Goal: Use online tool/utility: Utilize a website feature to perform a specific function

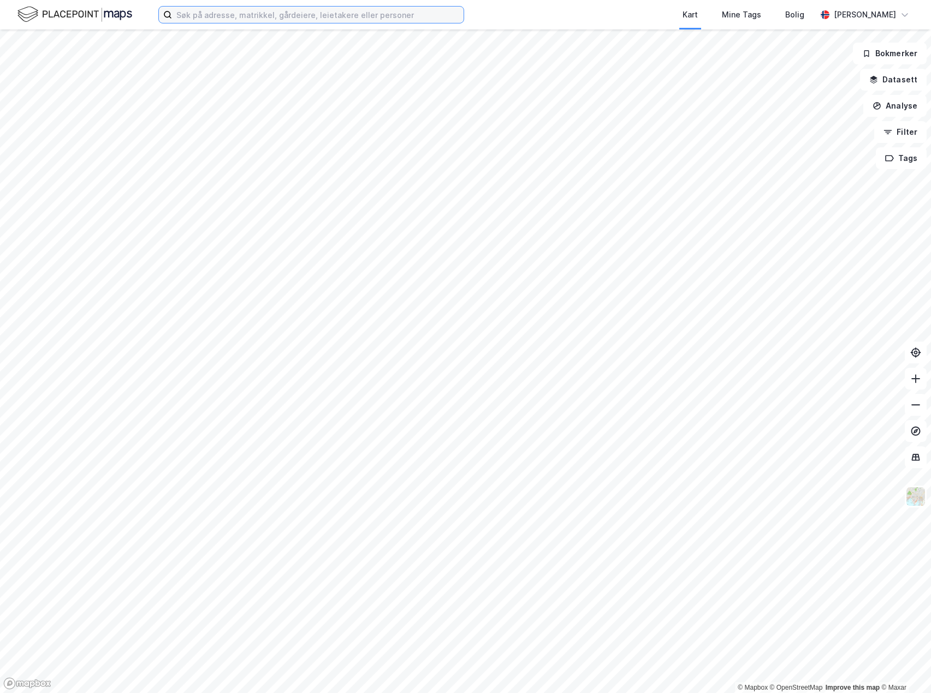
click at [229, 11] on input at bounding box center [318, 15] width 292 height 16
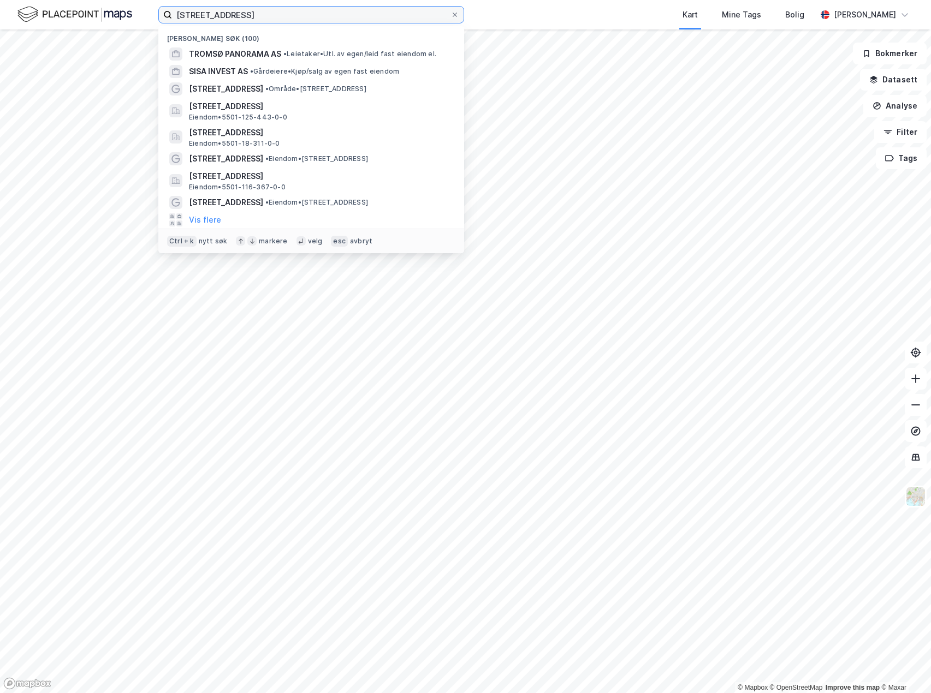
type input "[STREET_ADDRESS]"
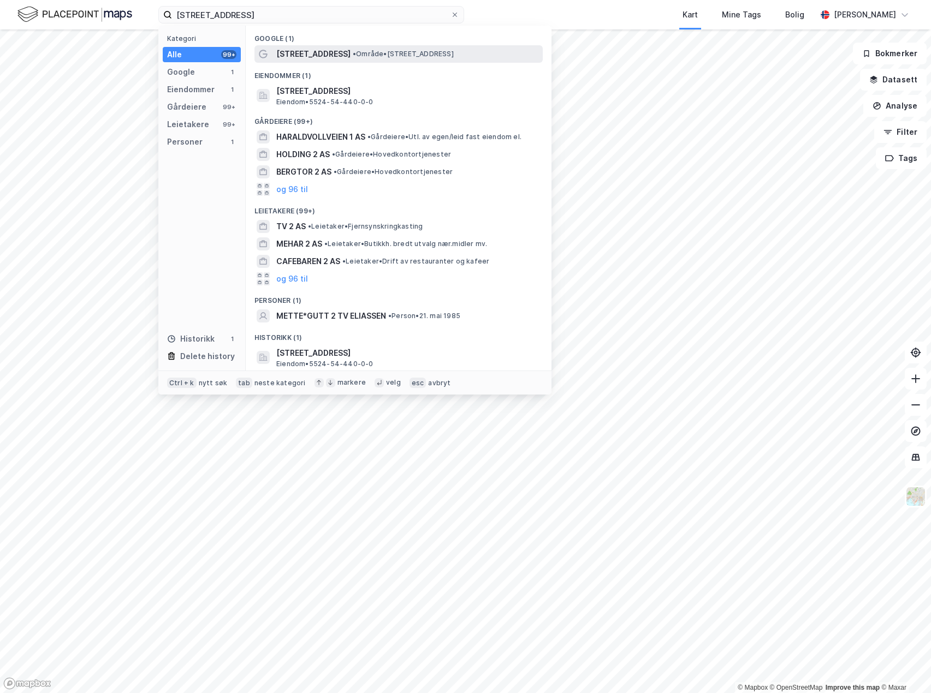
click at [277, 52] on span "[STREET_ADDRESS]" at bounding box center [313, 54] width 74 height 13
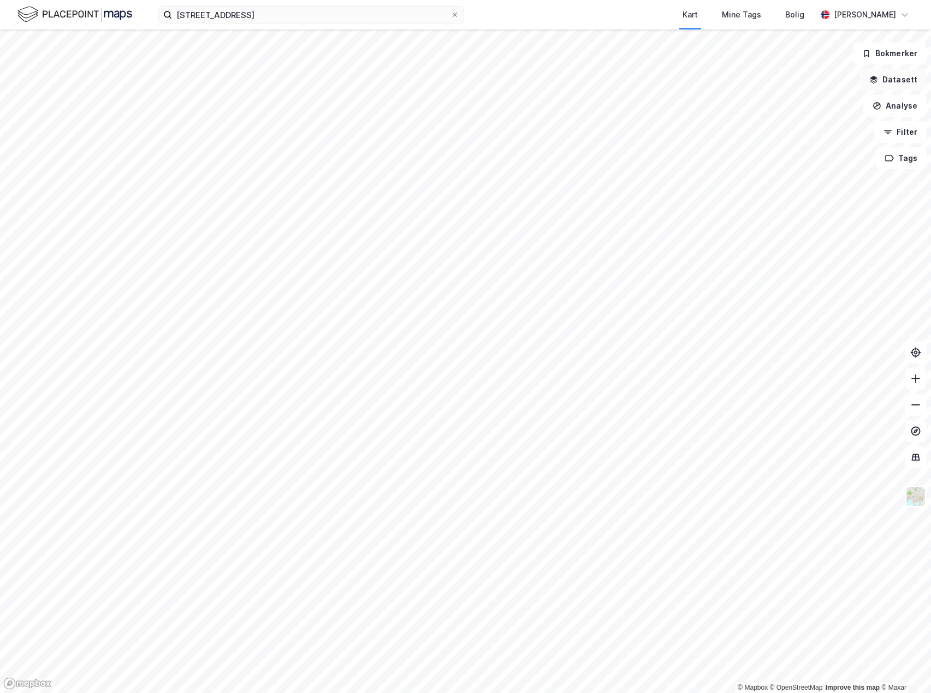
click at [899, 80] on button "Datasett" at bounding box center [893, 80] width 67 height 22
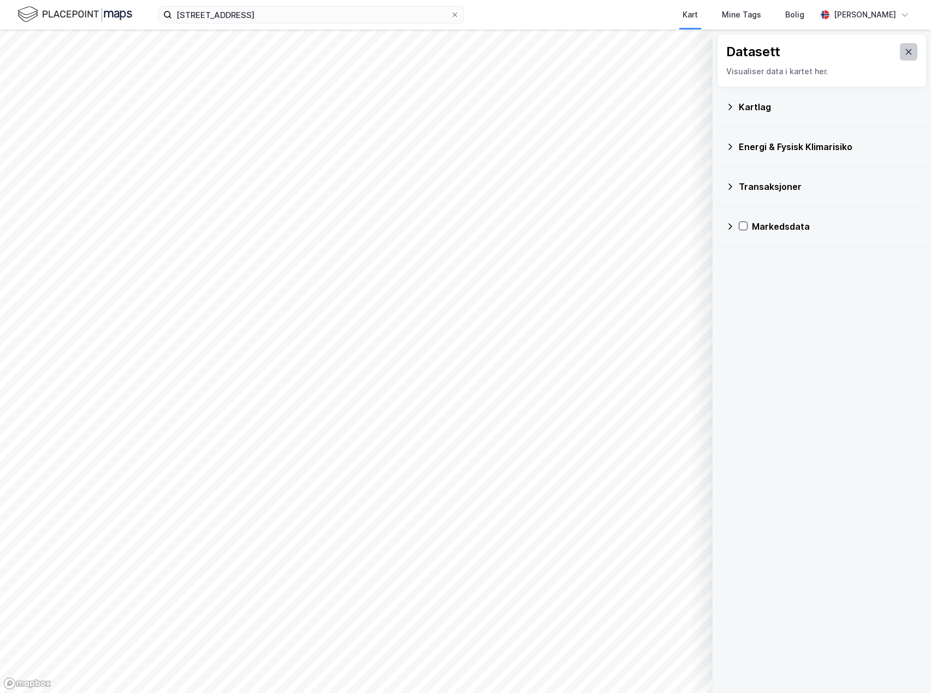
click at [904, 49] on icon at bounding box center [908, 52] width 9 height 9
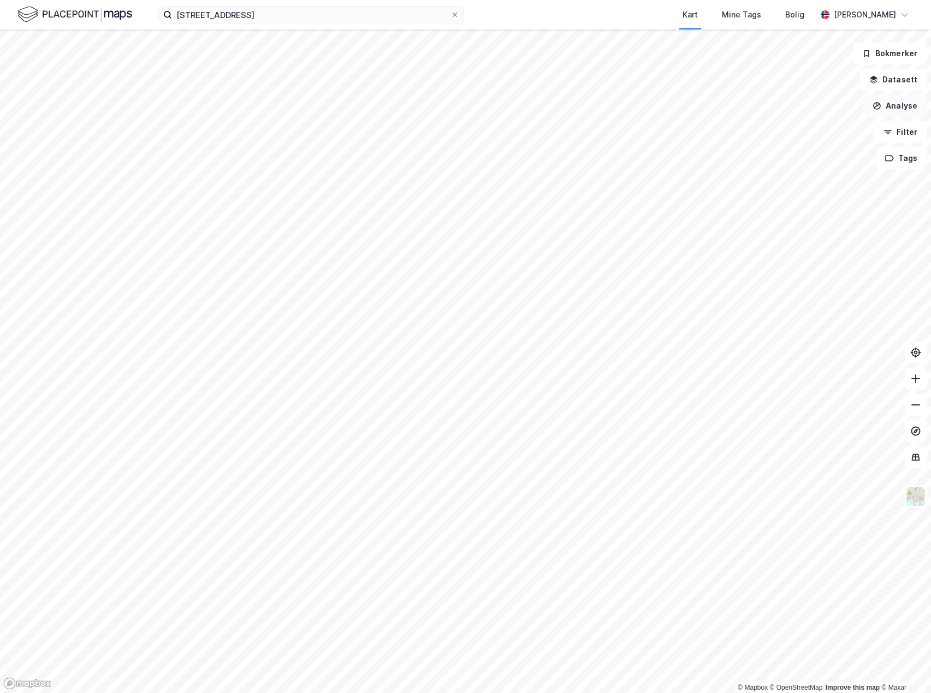
click at [901, 112] on button "Analyse" at bounding box center [894, 106] width 63 height 22
click at [808, 129] on div "Tegn område" at bounding box center [799, 128] width 95 height 9
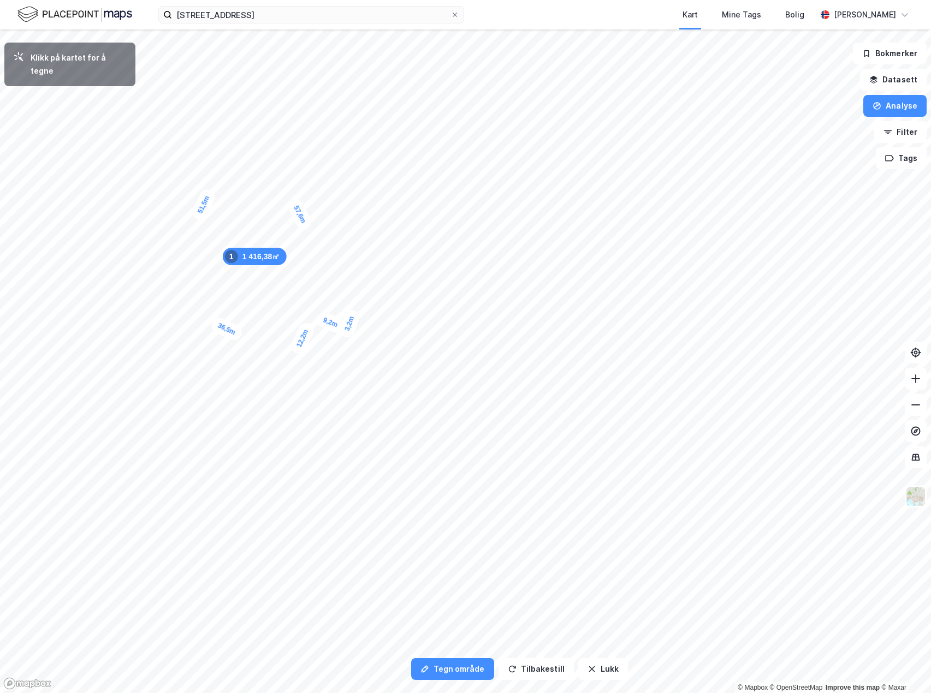
click at [352, 318] on div "3,2m" at bounding box center [349, 324] width 24 height 32
click at [263, 114] on div "3,8m" at bounding box center [255, 112] width 31 height 21
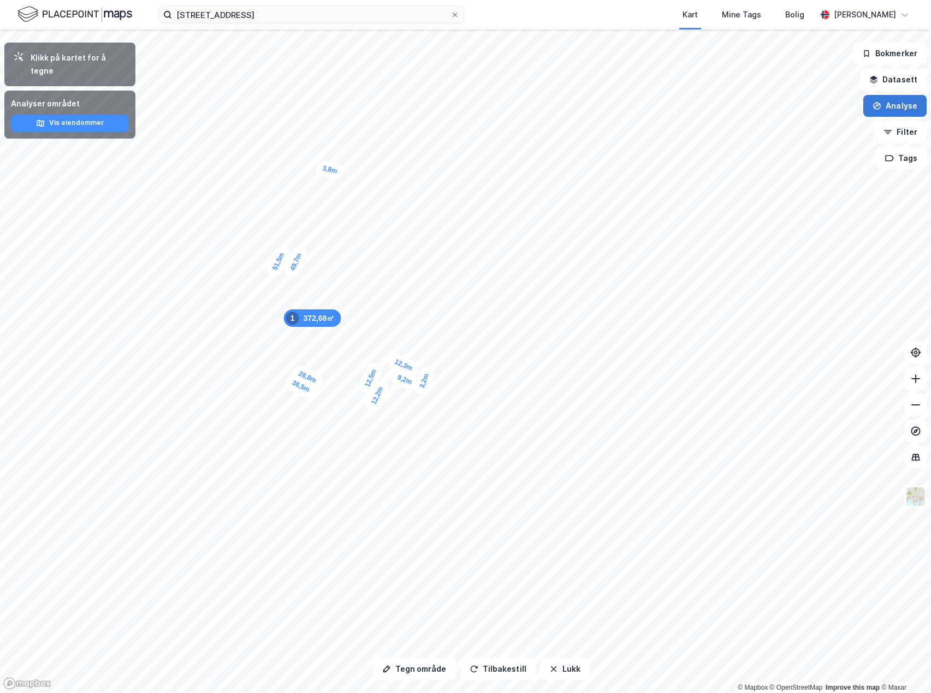
click at [906, 105] on button "Analyse" at bounding box center [894, 106] width 63 height 22
click at [893, 109] on button "Analyse" at bounding box center [894, 106] width 63 height 22
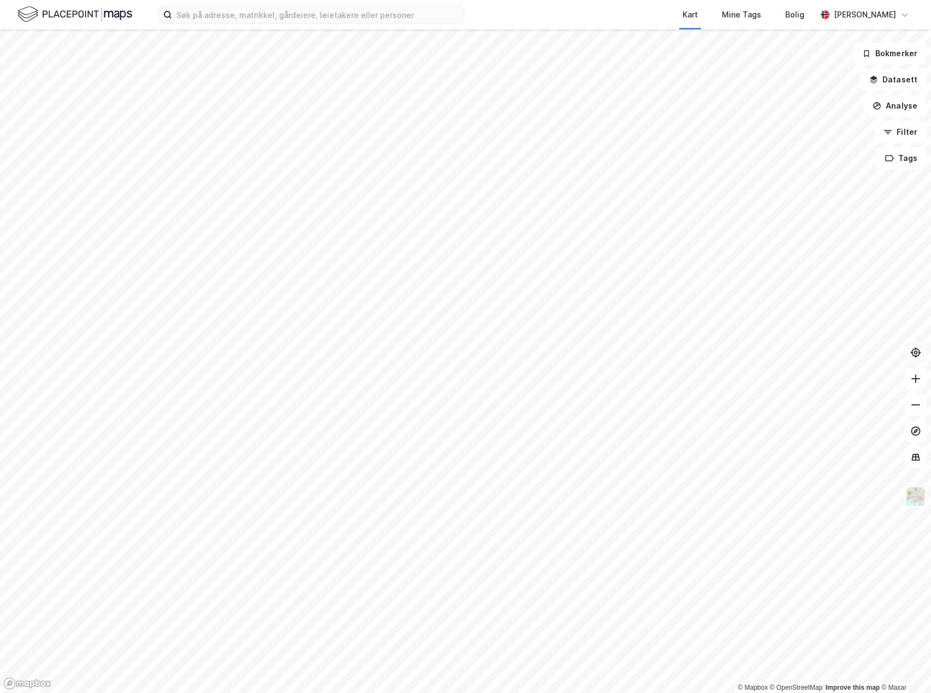
click at [911, 347] on icon at bounding box center [915, 352] width 11 height 11
